Goal: Check status

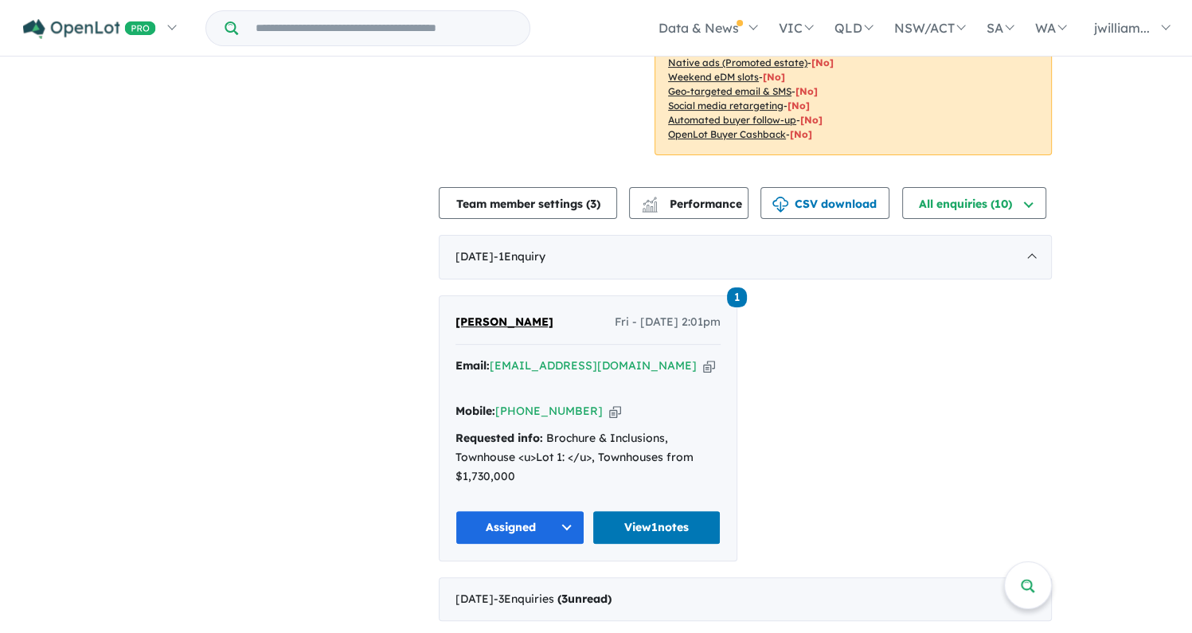
scroll to position [478, 0]
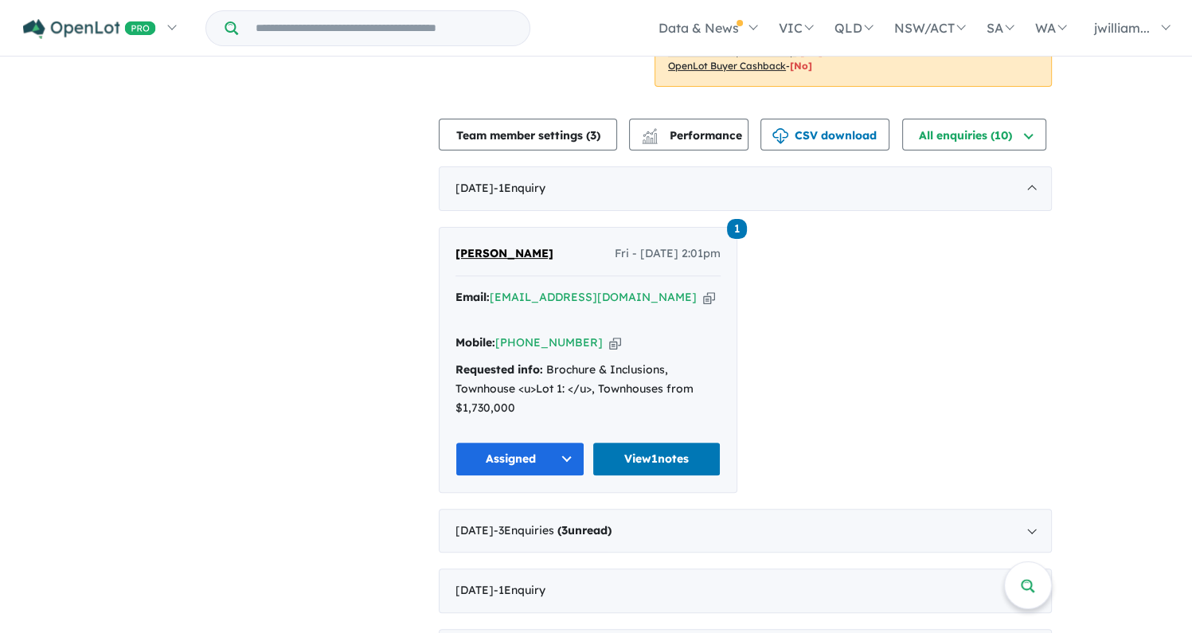
click at [572, 442] on button "Assigned" at bounding box center [519, 459] width 129 height 34
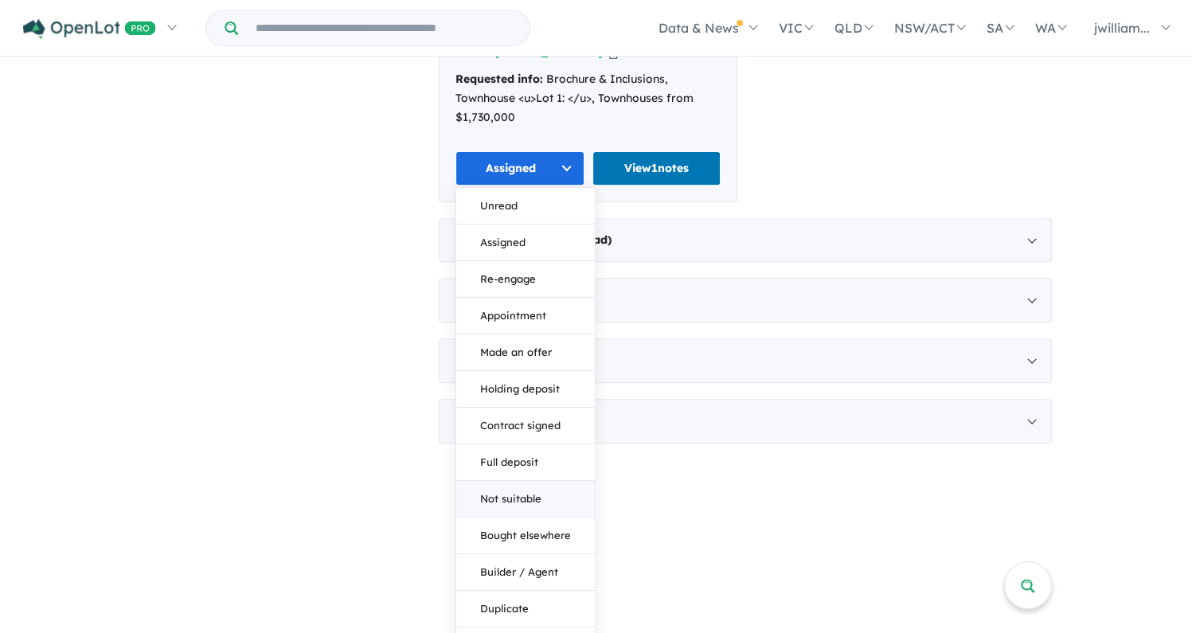
scroll to position [567, 0]
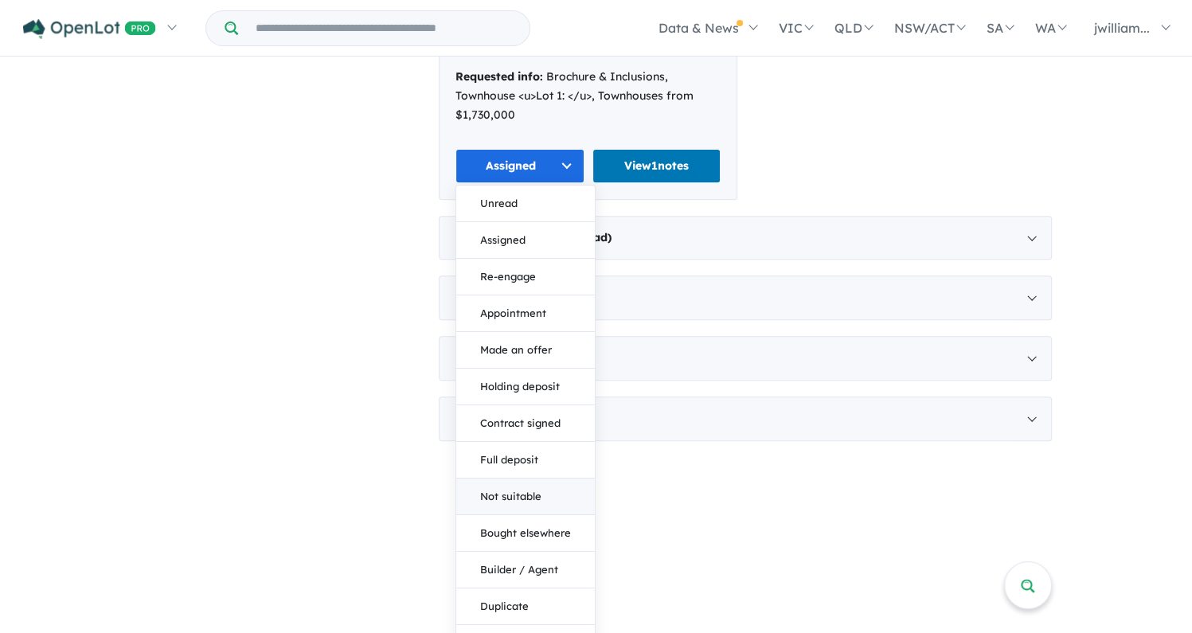
click at [513, 478] on button "Not suitable" at bounding box center [525, 496] width 139 height 37
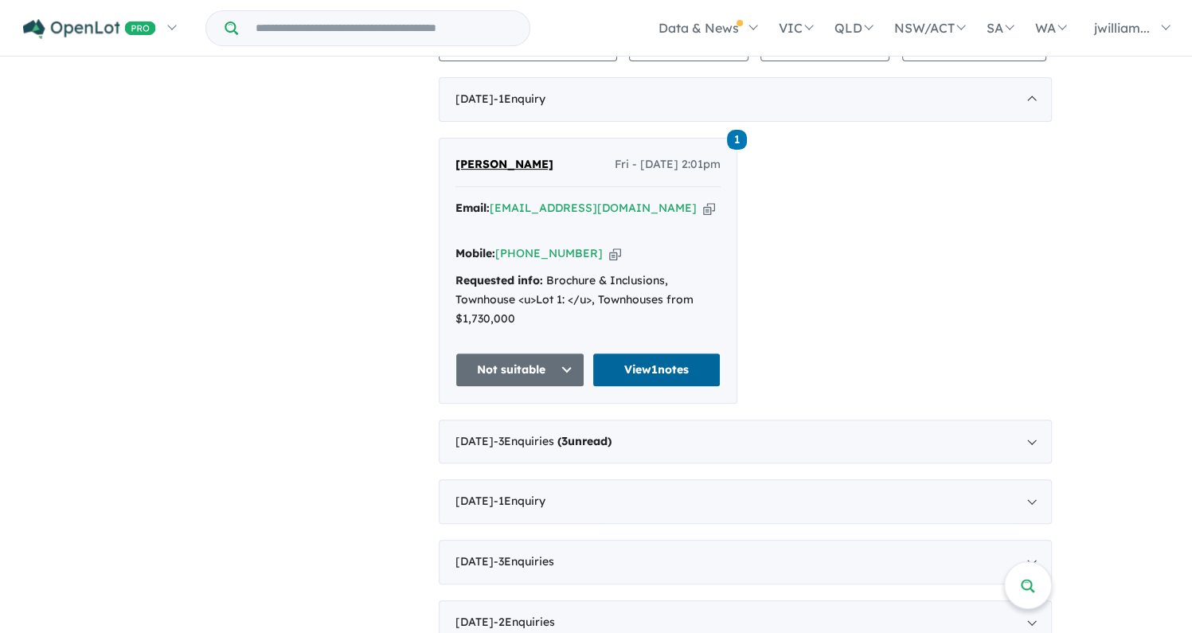
click at [654, 353] on link "View 1 notes" at bounding box center [656, 370] width 129 height 34
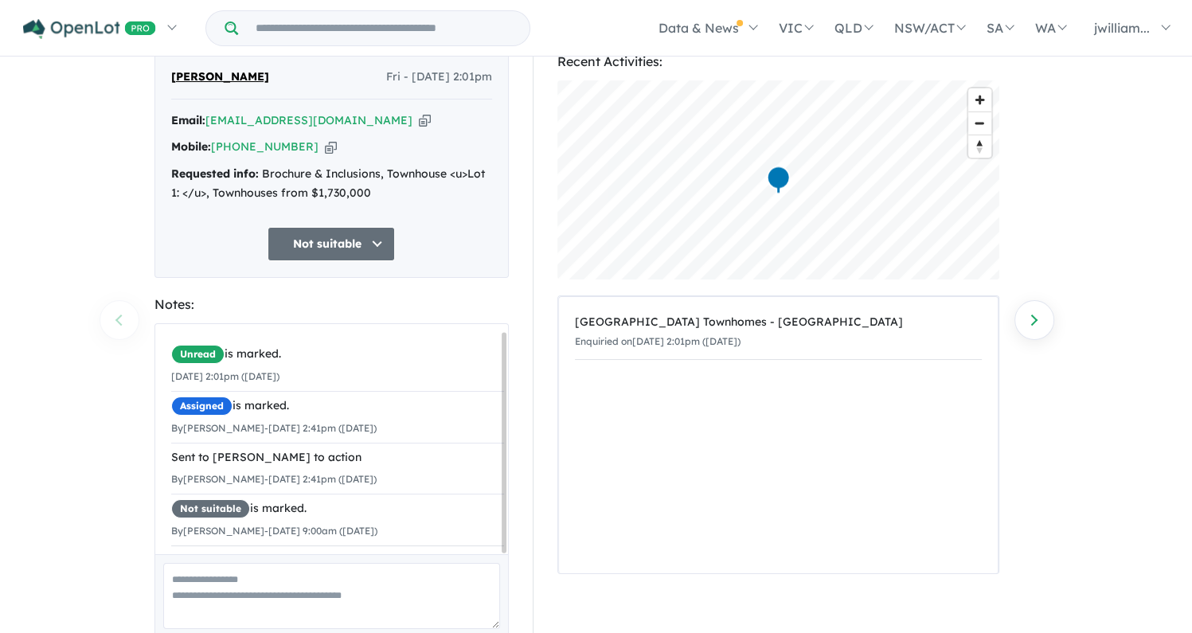
scroll to position [124, 0]
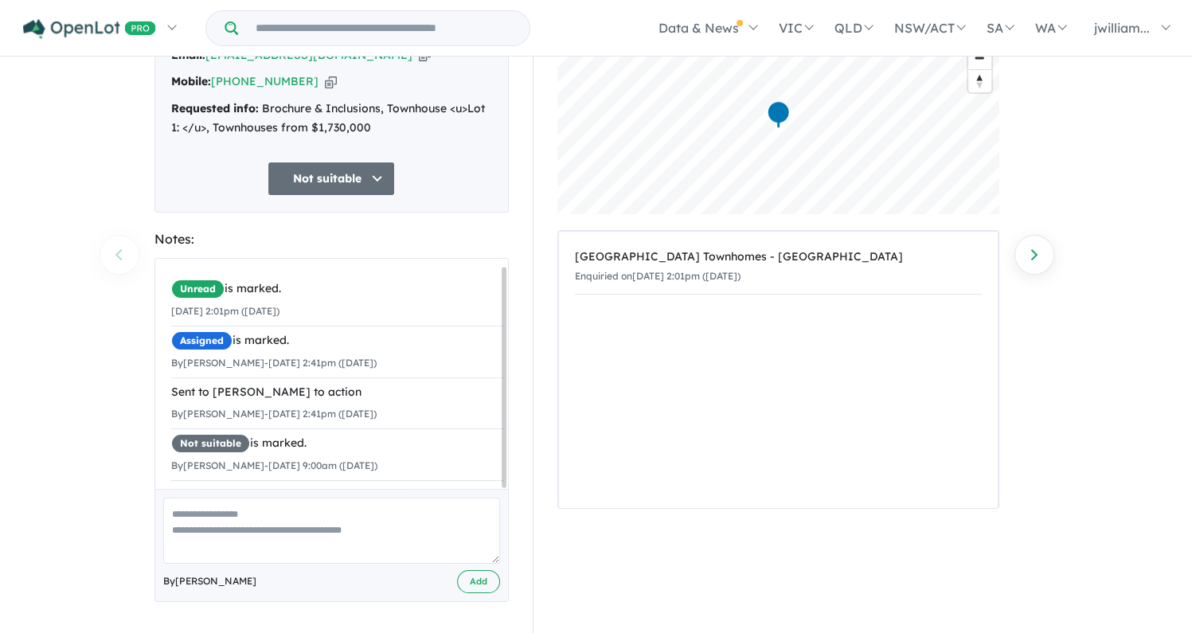
click at [360, 534] on textarea at bounding box center [331, 531] width 337 height 66
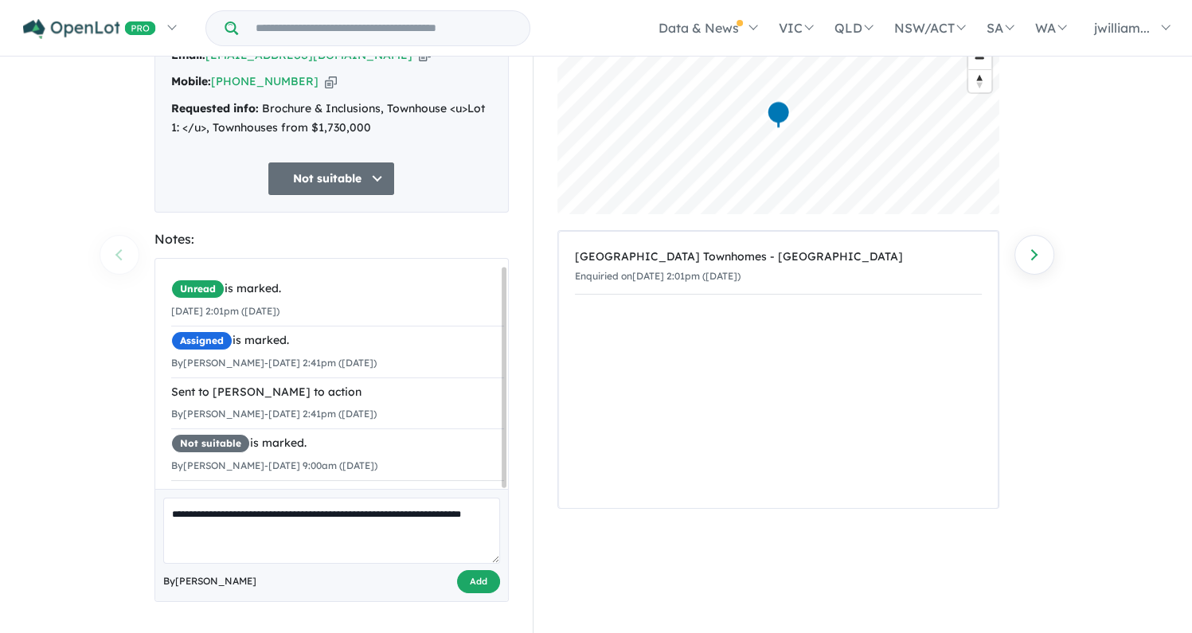
type textarea "**********"
click at [494, 576] on button "Add" at bounding box center [478, 581] width 43 height 23
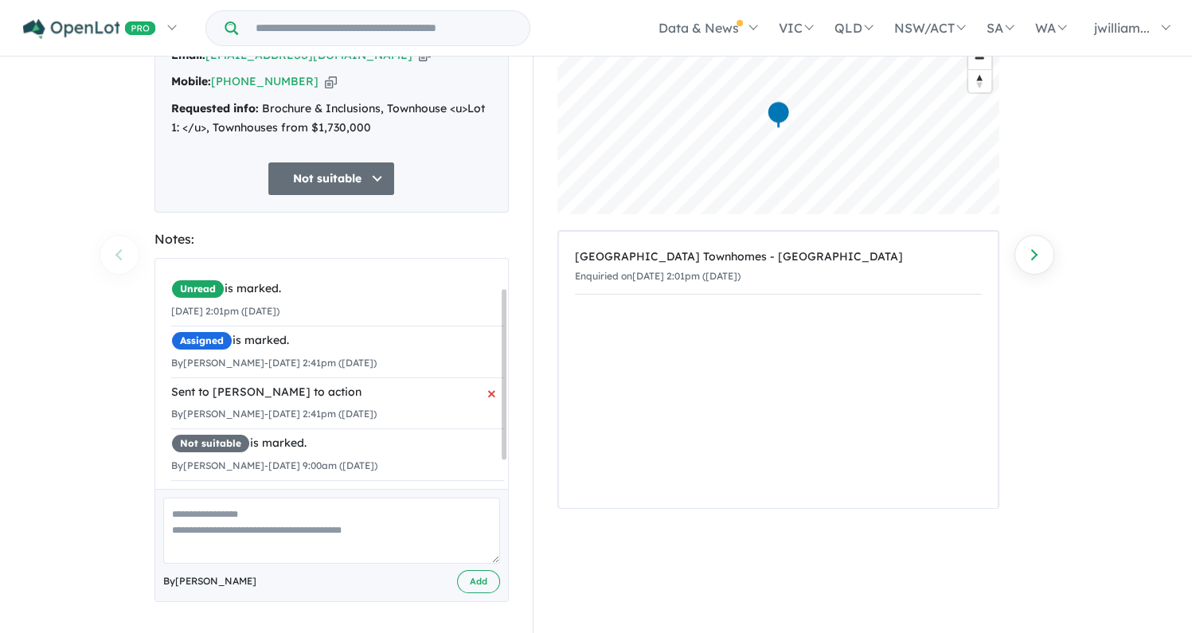
scroll to position [77, 0]
